Goal: Communication & Community: Participate in discussion

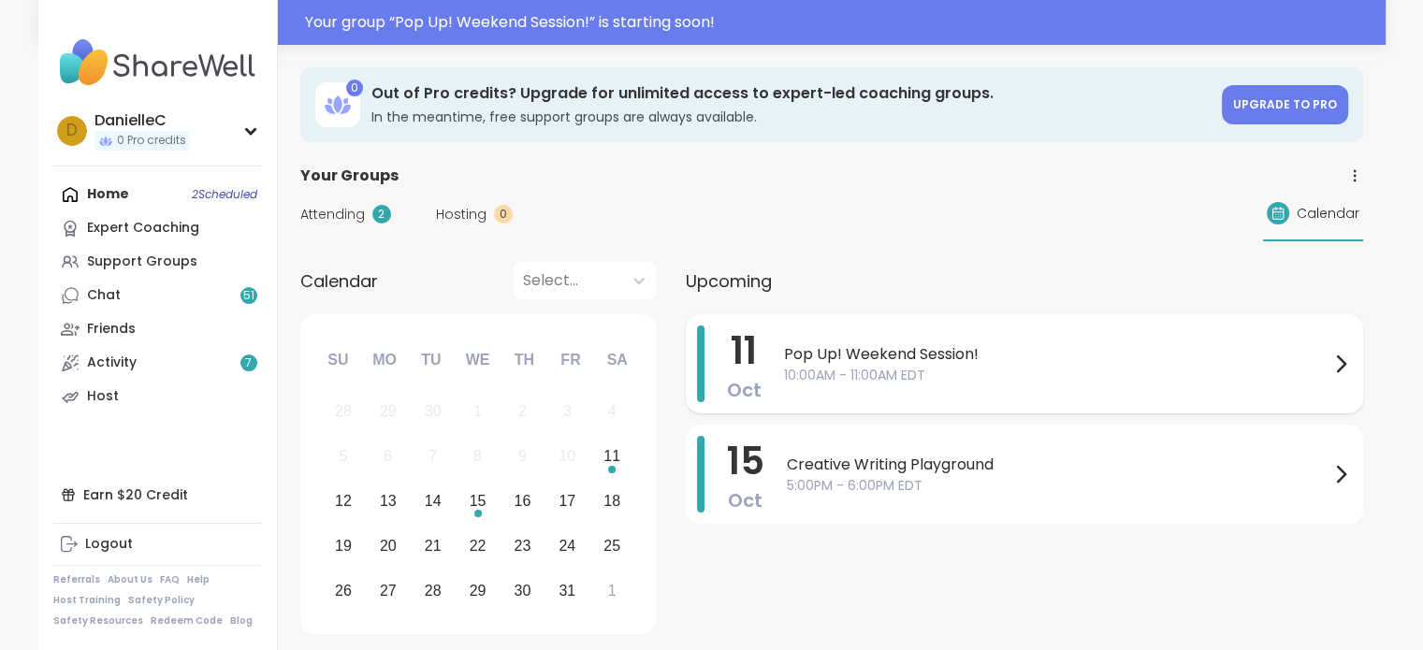
click at [1338, 354] on icon at bounding box center [1340, 364] width 22 height 22
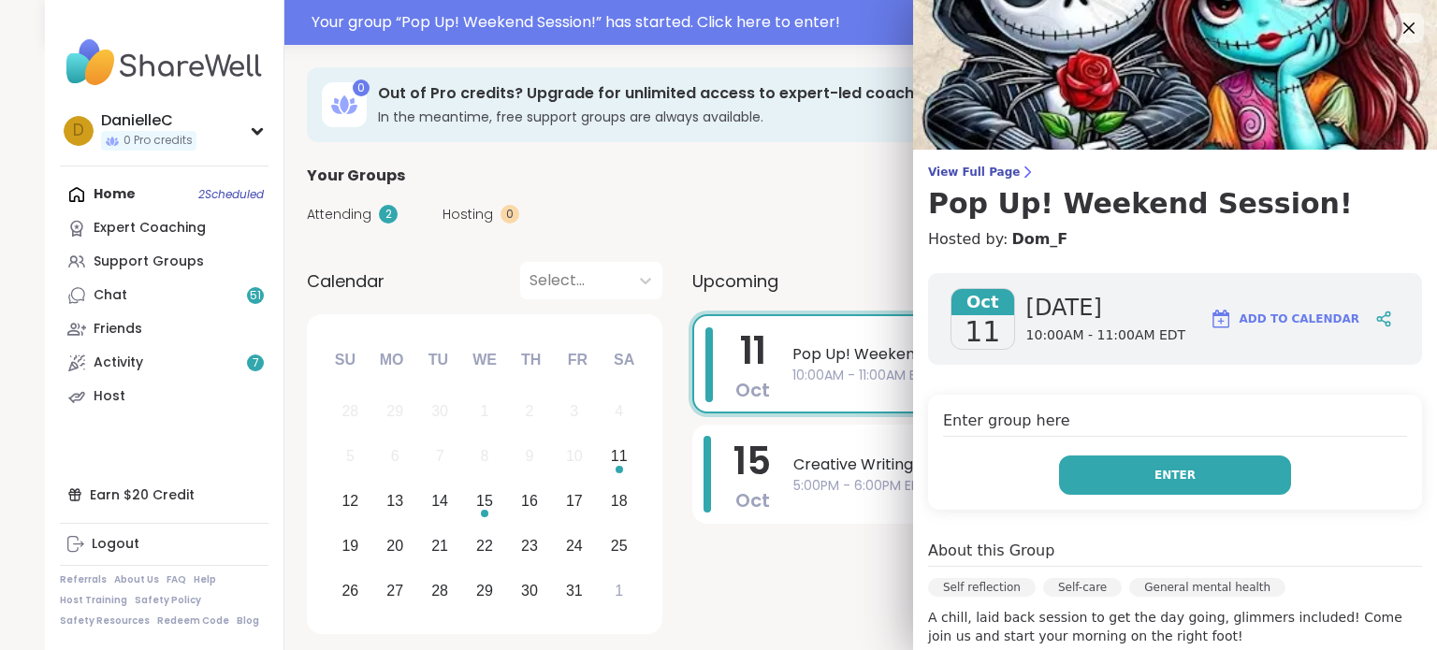
click at [1162, 470] on span "Enter" at bounding box center [1174, 475] width 41 height 17
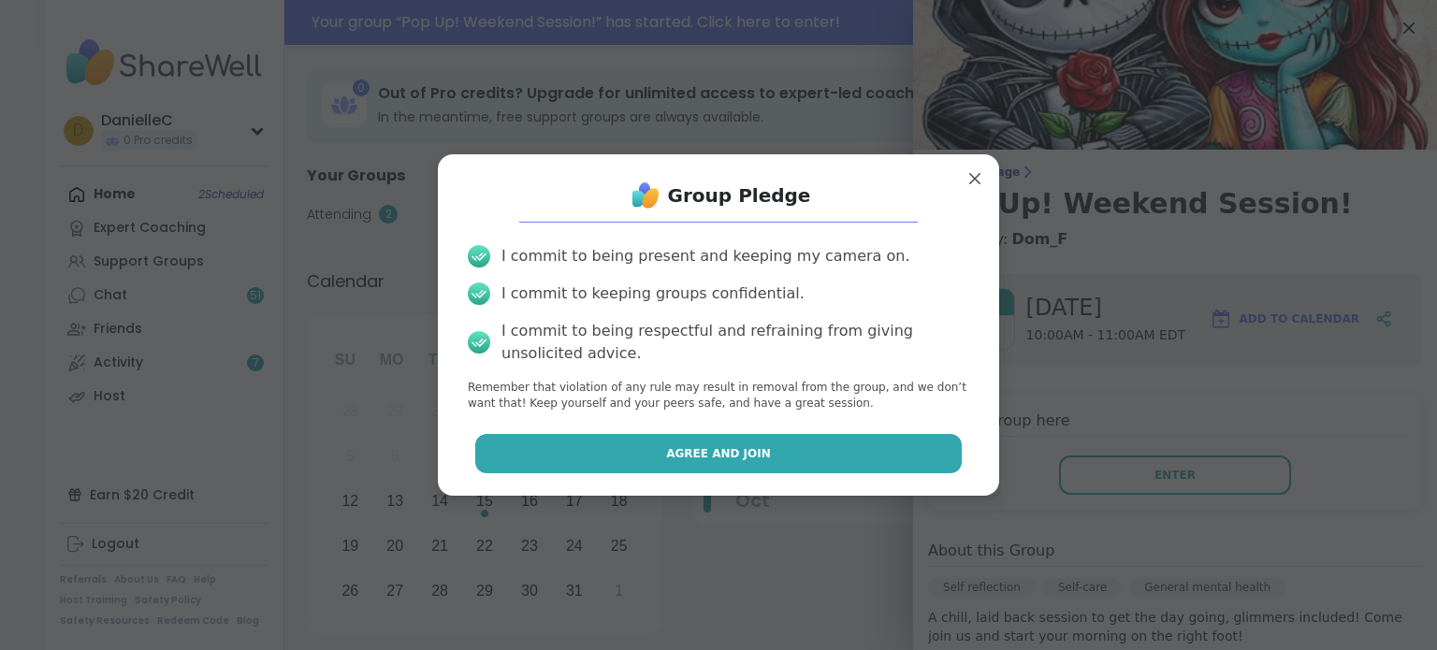
click at [797, 458] on button "Agree and Join" at bounding box center [718, 453] width 487 height 39
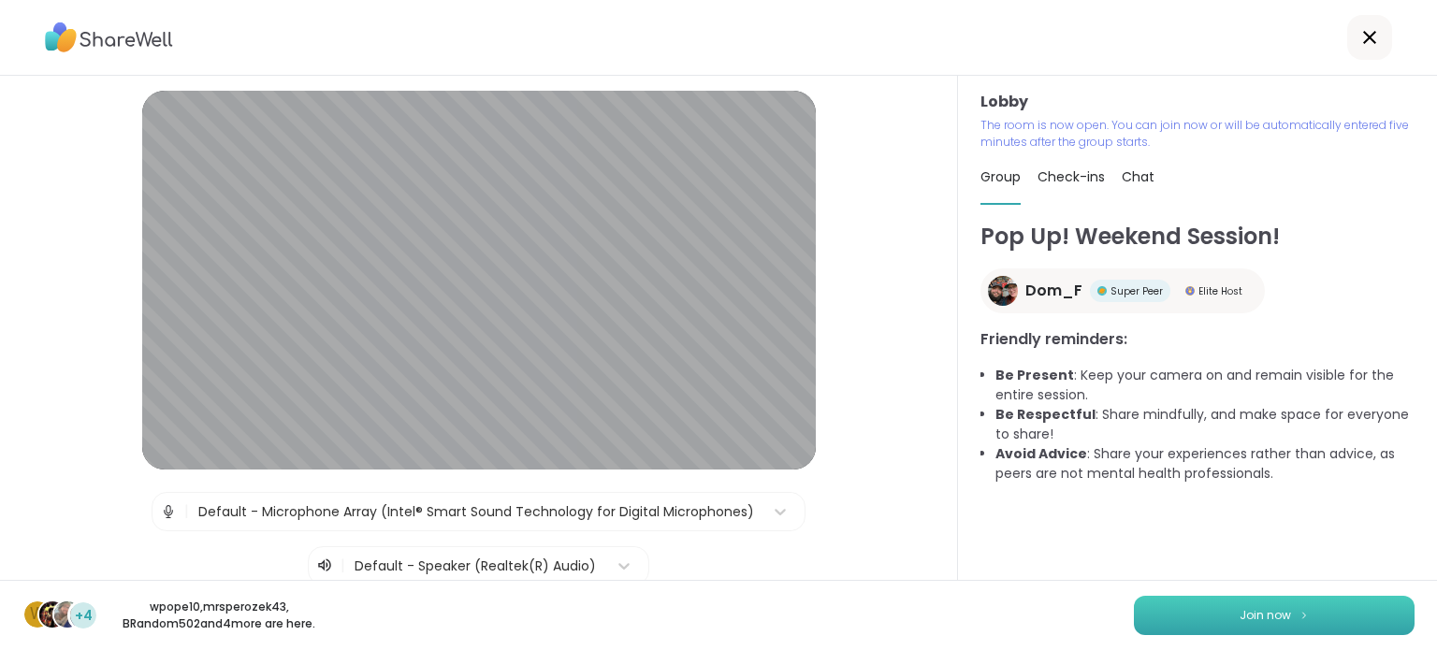
click at [1328, 613] on button "Join now" at bounding box center [1274, 615] width 281 height 39
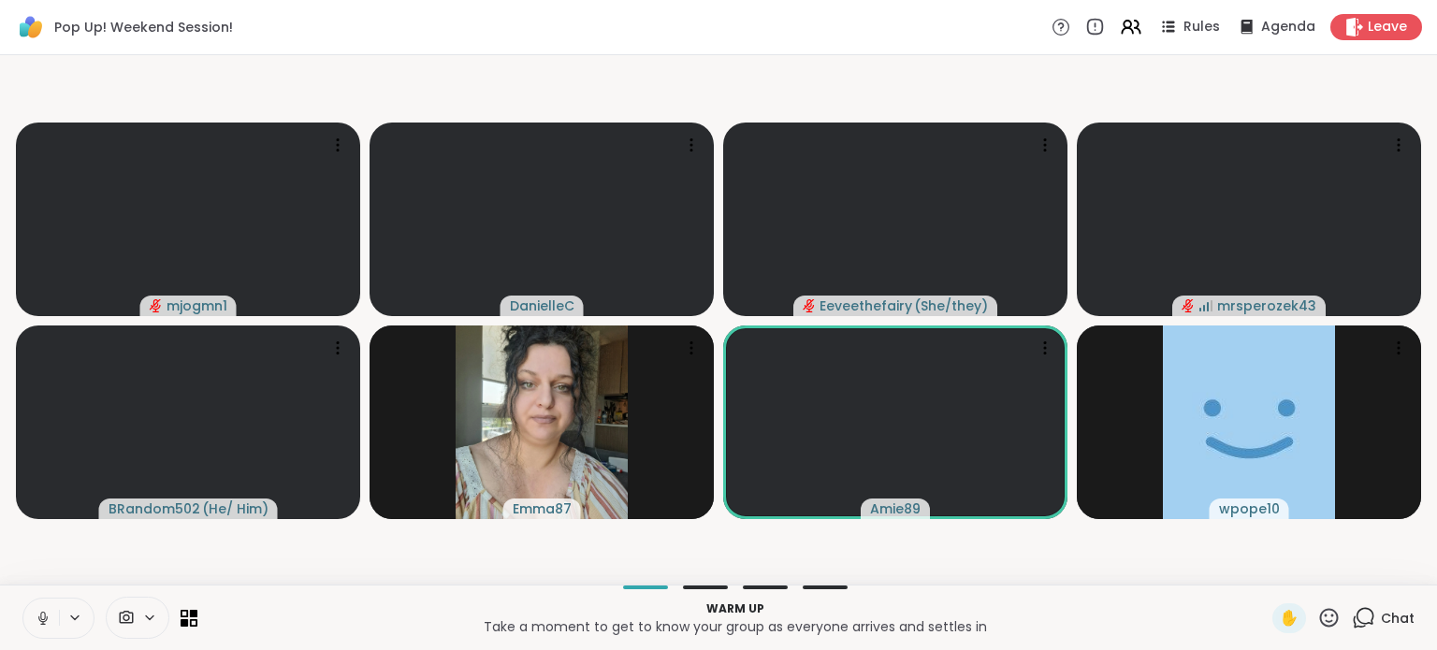
click at [137, 620] on span at bounding box center [125, 618] width 36 height 18
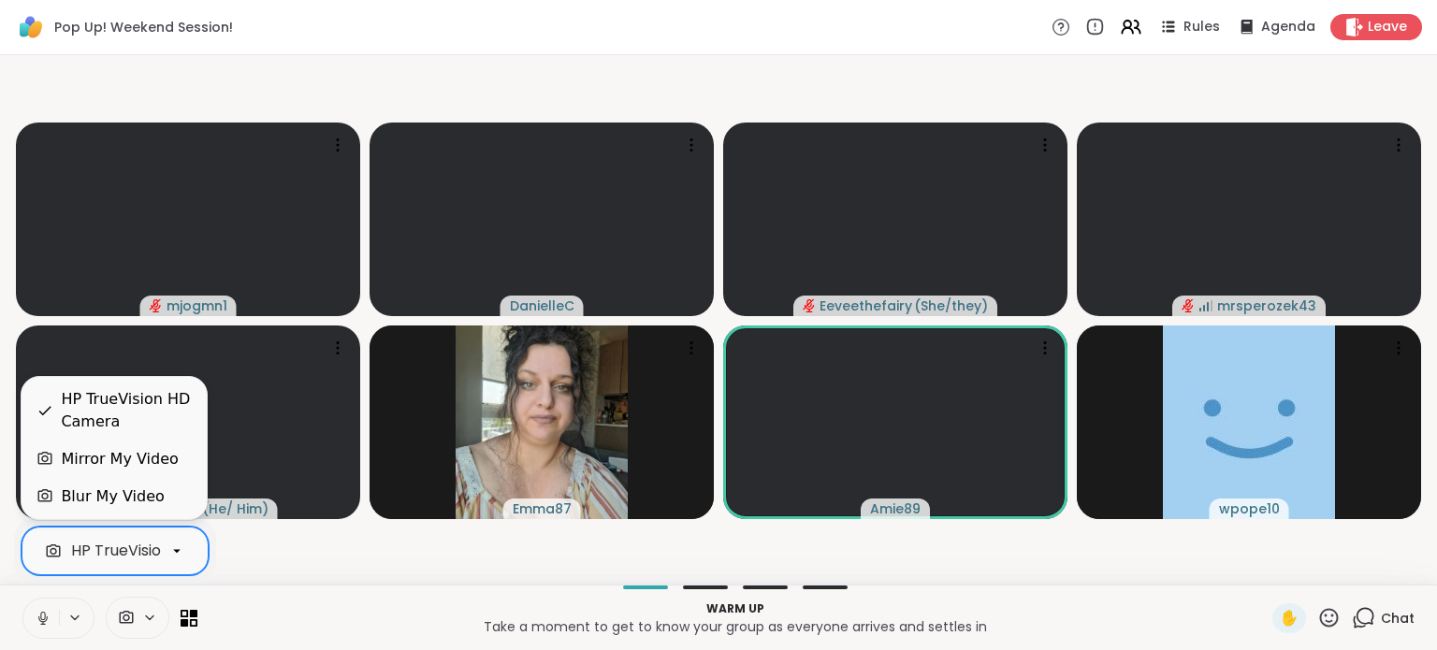
click at [151, 556] on div "HP TrueVision HD Camera" at bounding box center [165, 551] width 189 height 22
click at [134, 500] on div "Blur My Video" at bounding box center [112, 496] width 103 height 22
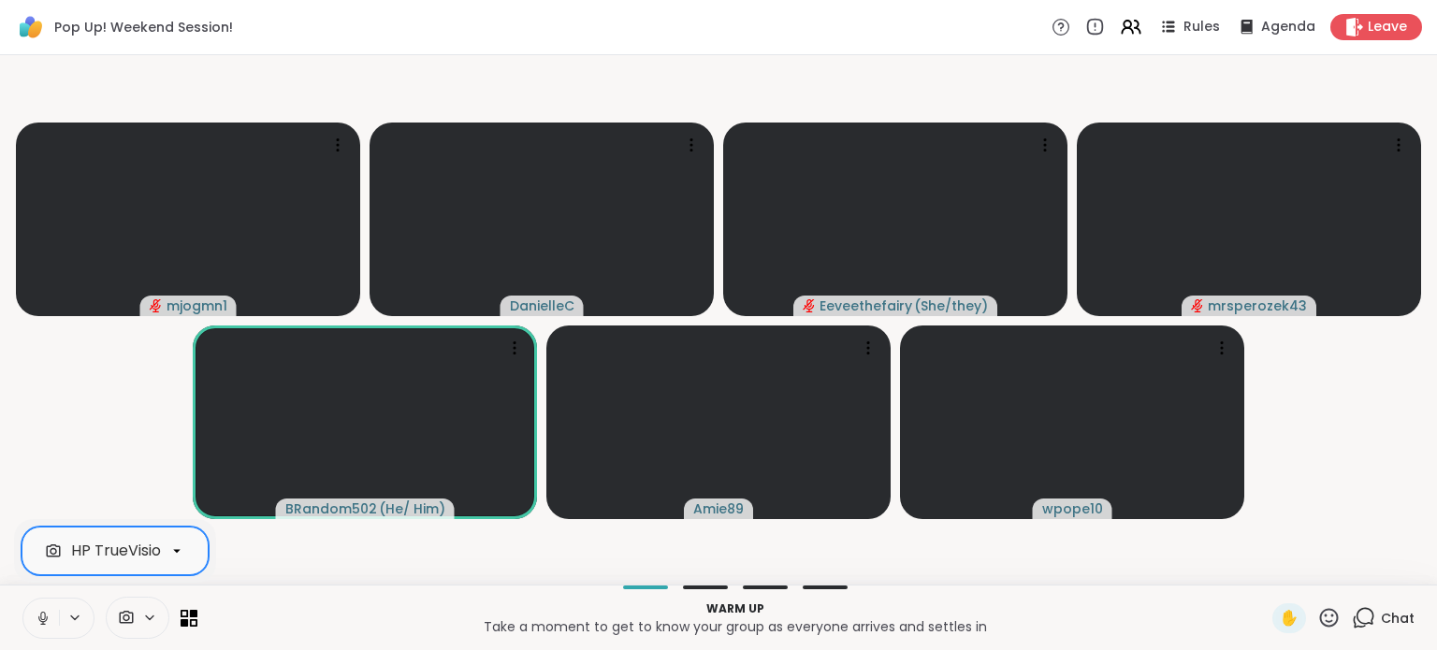
click at [43, 614] on icon at bounding box center [43, 618] width 17 height 17
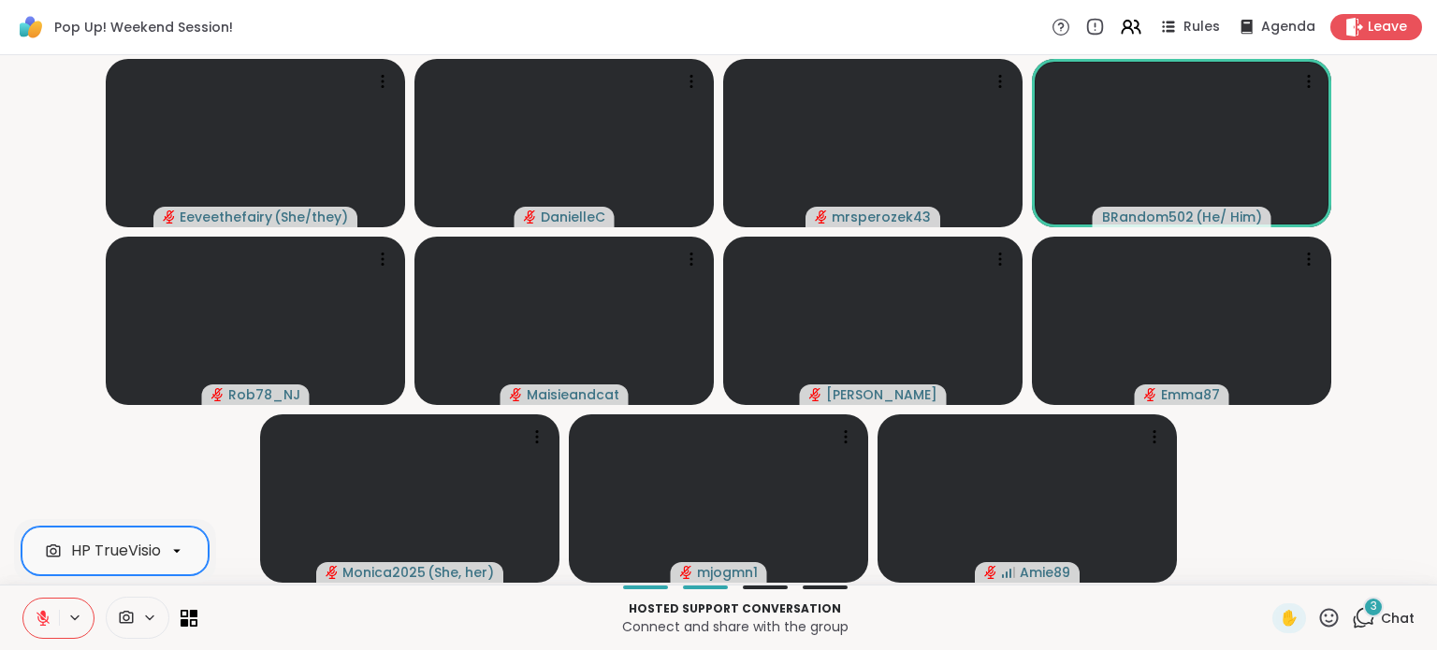
click at [39, 613] on icon at bounding box center [43, 618] width 17 height 17
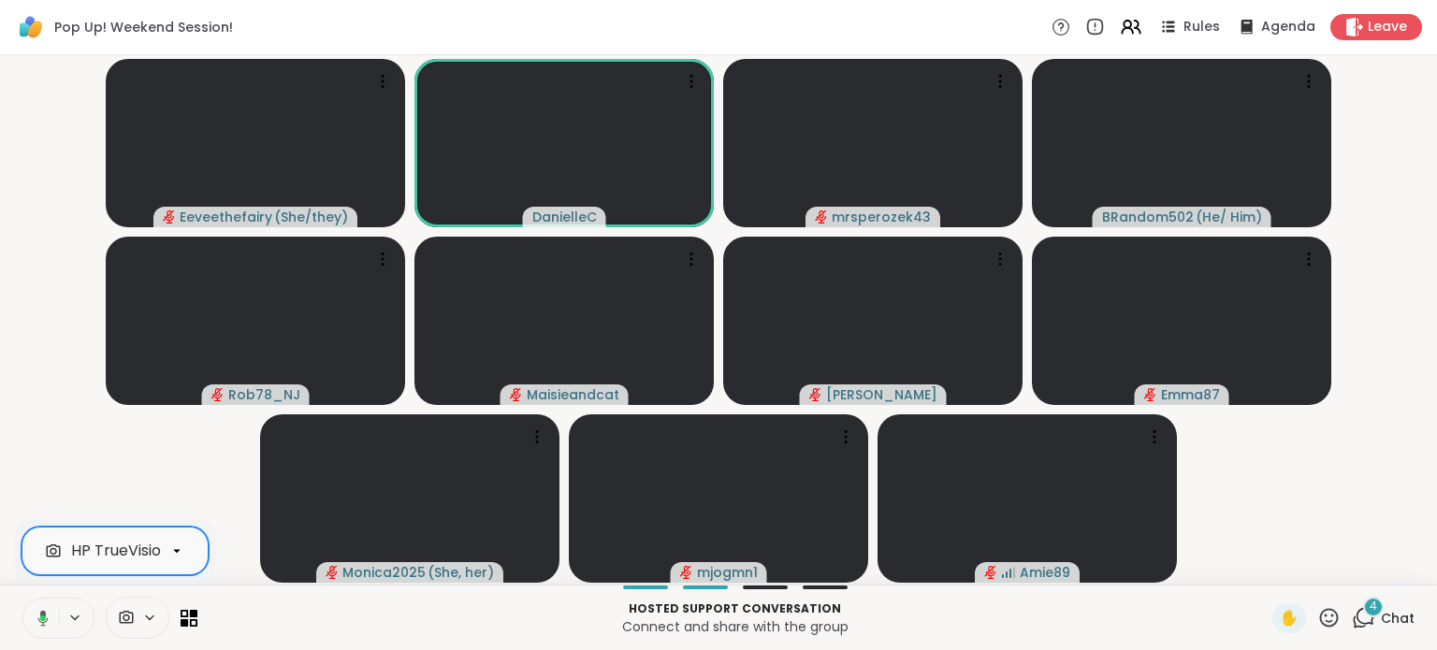
click at [41, 620] on icon at bounding box center [43, 618] width 6 height 6
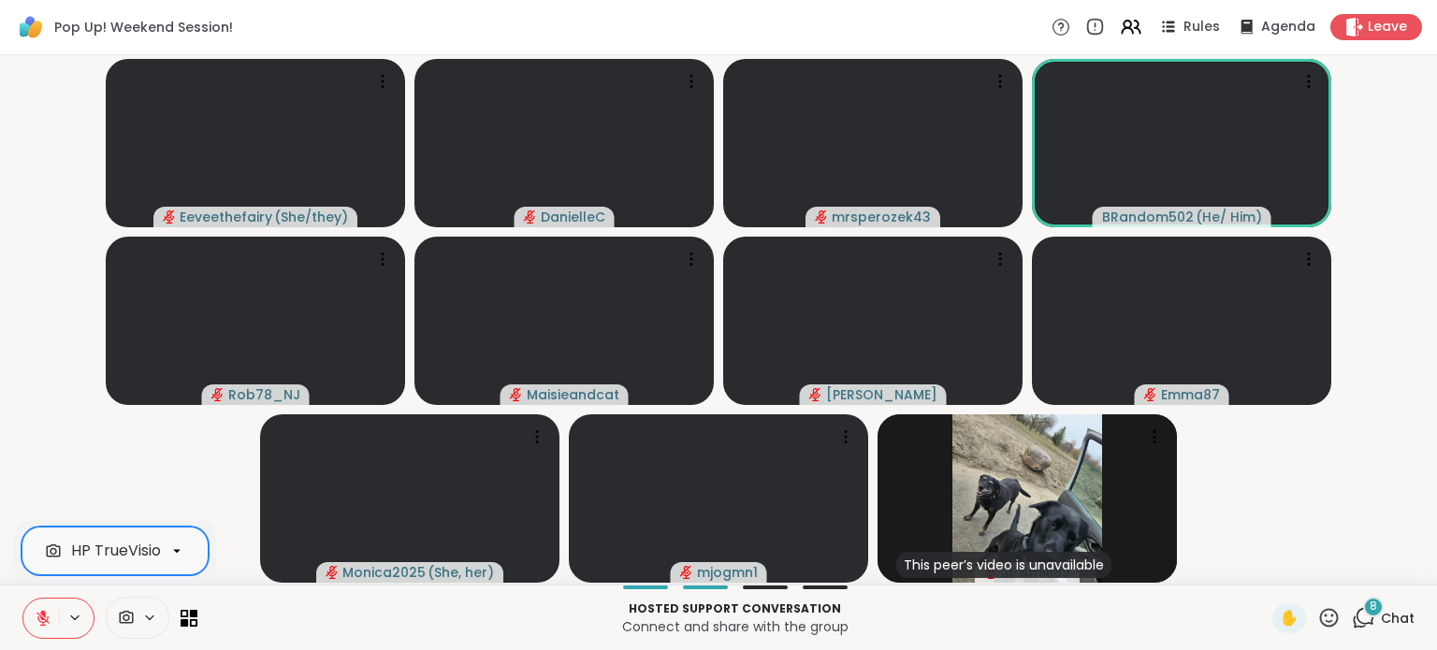
click at [37, 618] on icon at bounding box center [43, 618] width 17 height 17
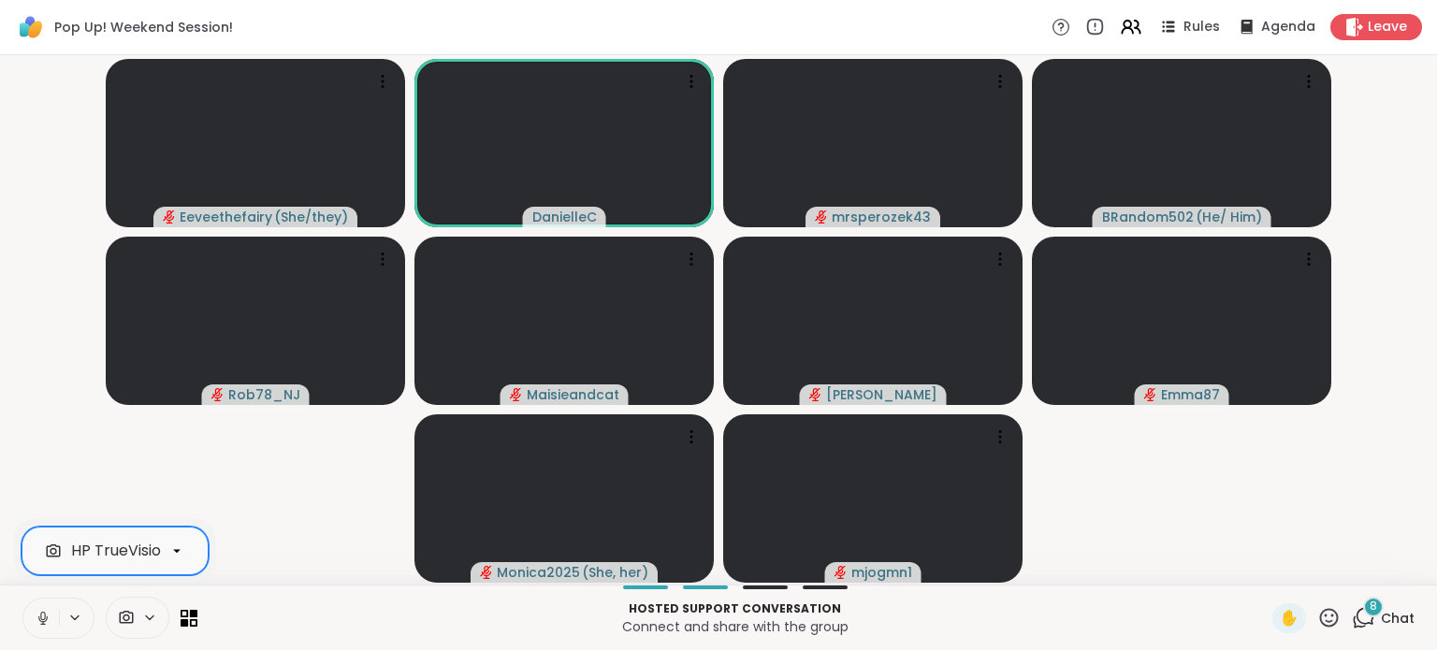
click at [41, 617] on icon at bounding box center [43, 618] width 17 height 17
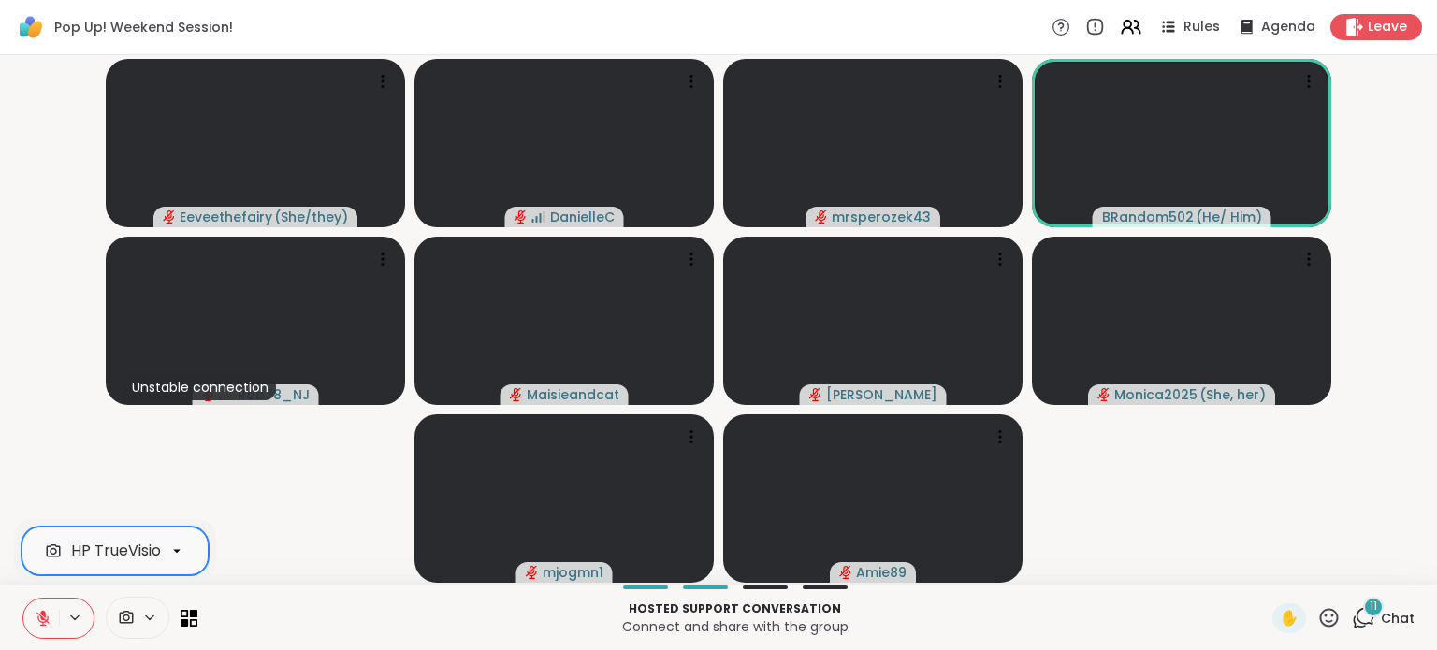
click at [41, 631] on button at bounding box center [41, 618] width 36 height 39
click at [40, 620] on icon at bounding box center [42, 618] width 9 height 6
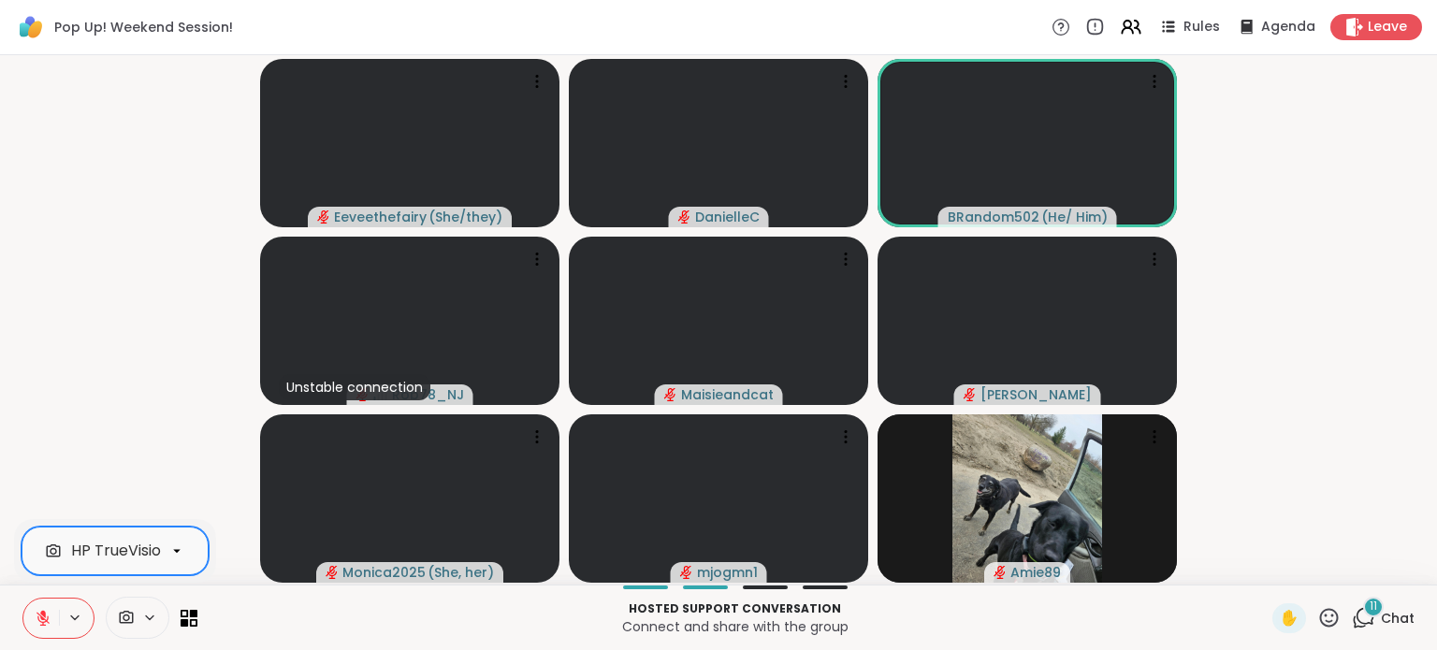
click at [48, 615] on icon at bounding box center [43, 618] width 17 height 17
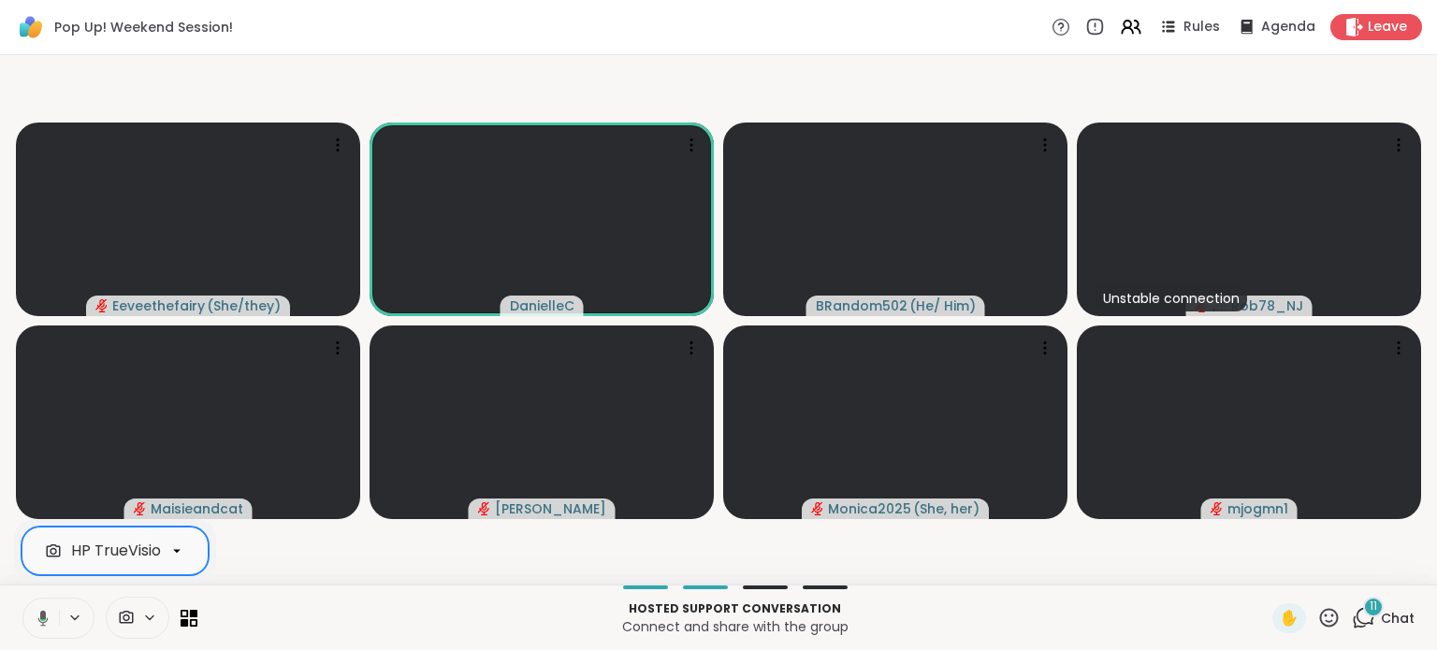
click at [40, 613] on icon at bounding box center [43, 618] width 10 height 16
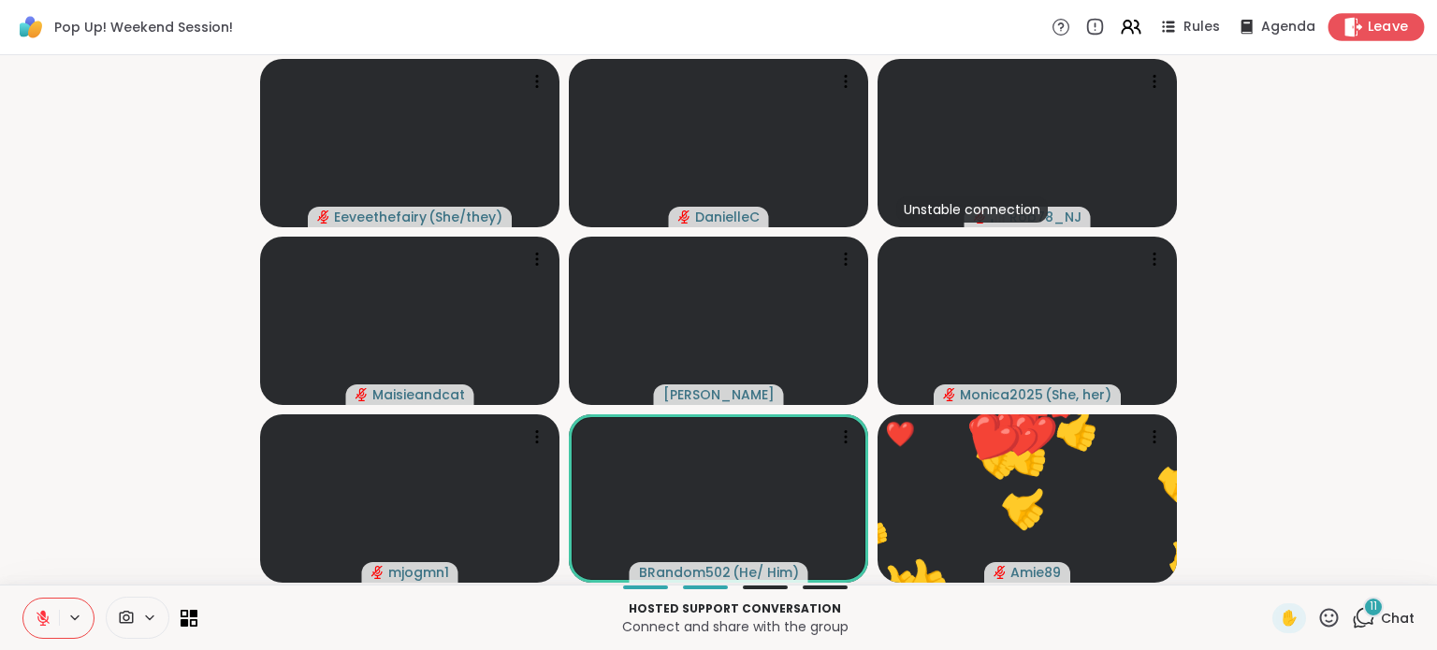
click at [1385, 22] on span "Leave" at bounding box center [1387, 28] width 41 height 20
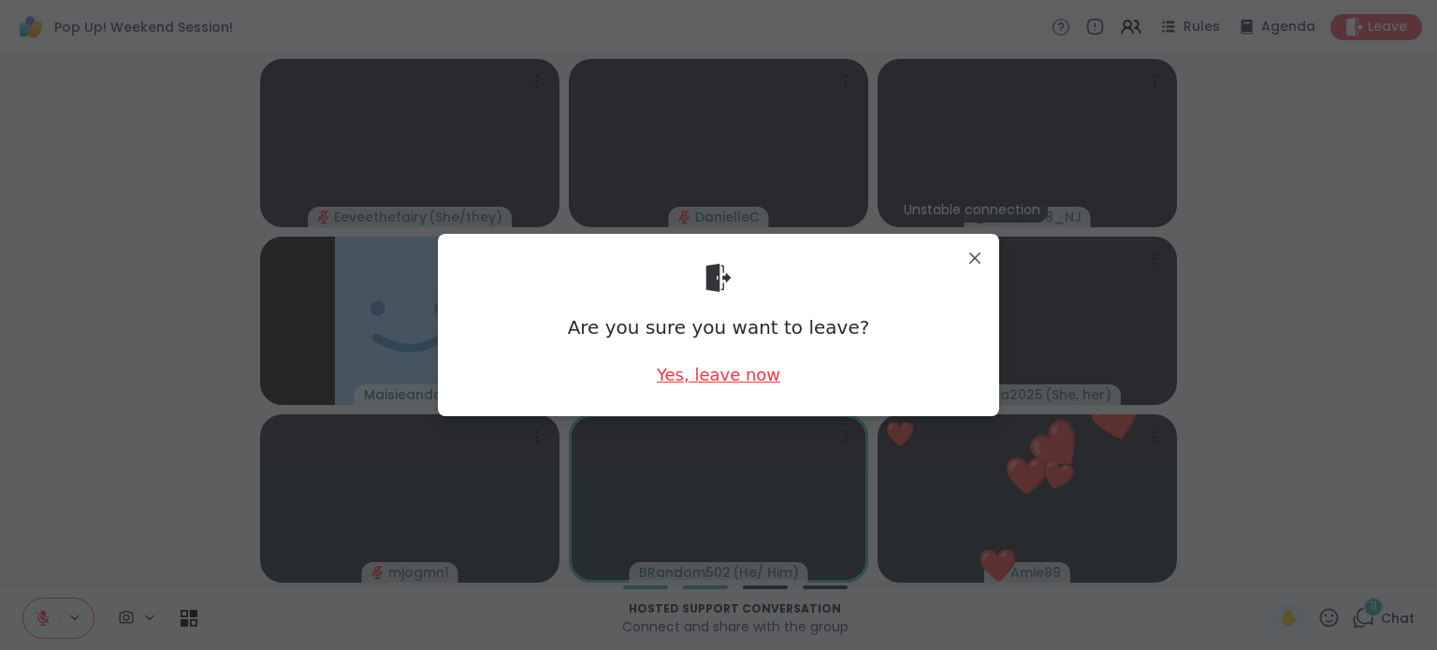
click at [675, 373] on div "Yes, leave now" at bounding box center [718, 374] width 123 height 23
